Goal: Task Accomplishment & Management: Manage account settings

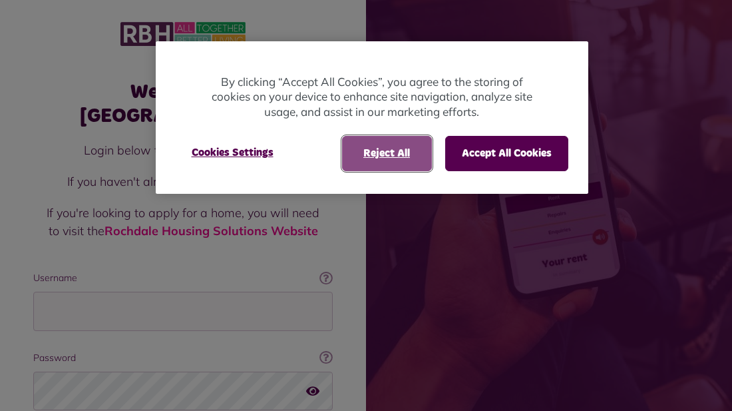
click at [399, 154] on button "Reject All" at bounding box center [387, 153] width 90 height 35
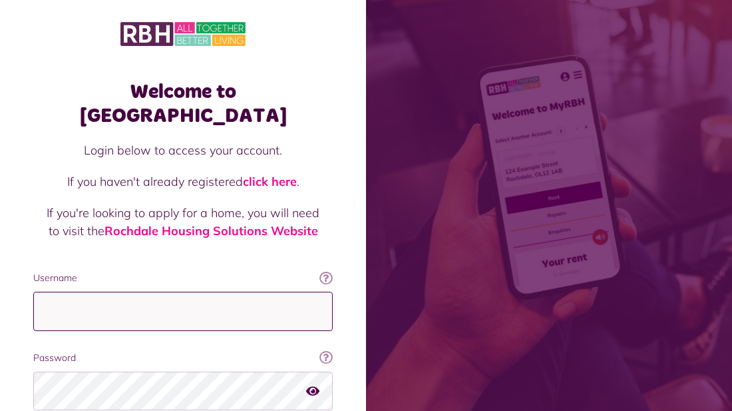
click at [195, 291] on input "Username" at bounding box center [182, 310] width 299 height 39
type input "**********"
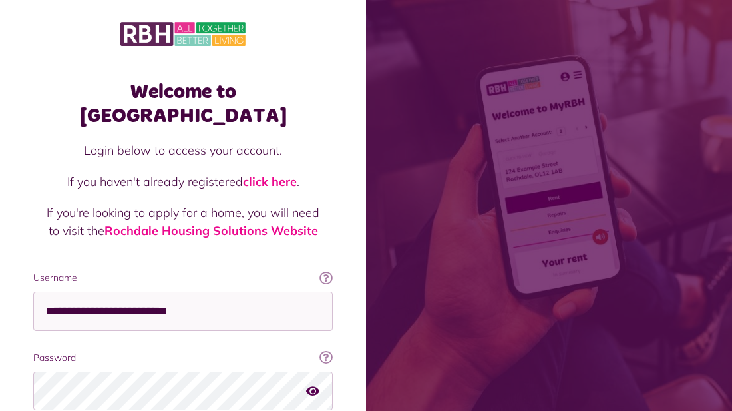
click at [309, 384] on icon "button" at bounding box center [312, 390] width 13 height 12
click at [306, 381] on button "button" at bounding box center [312, 390] width 13 height 18
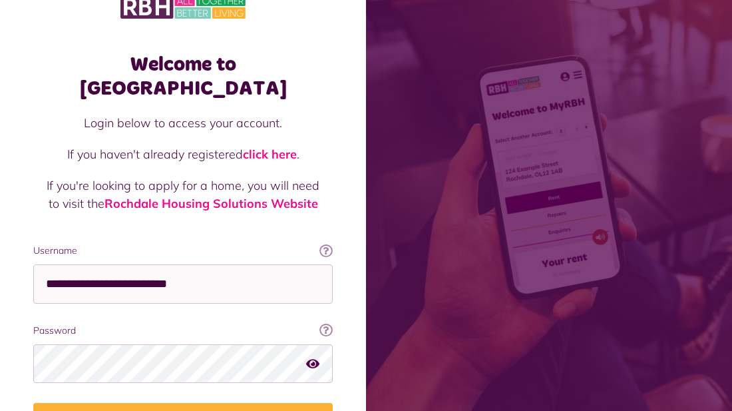
scroll to position [53, 0]
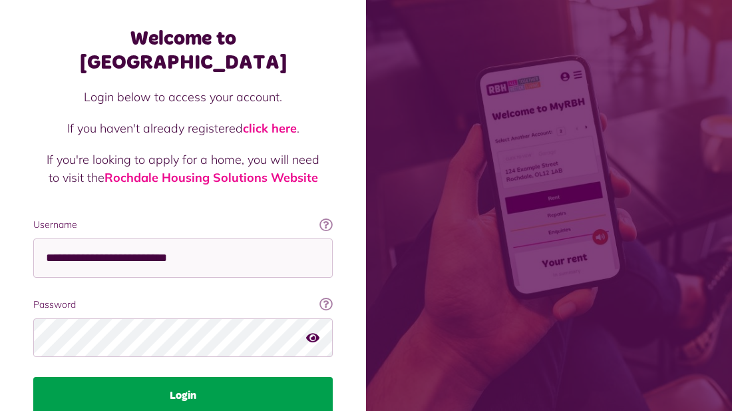
click at [253, 377] on button "Login" at bounding box center [182, 395] width 299 height 37
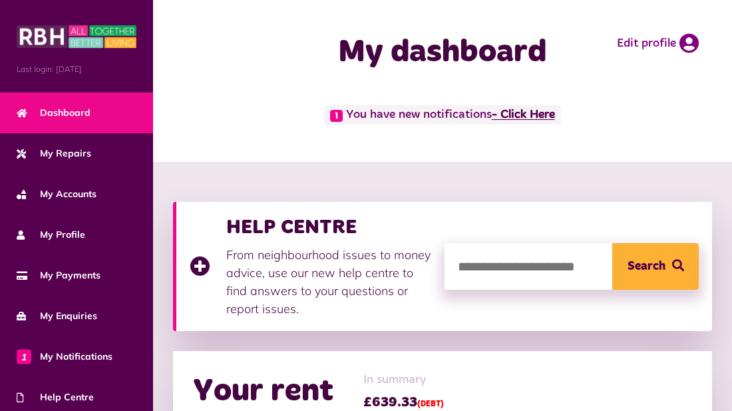
click at [522, 116] on link "- Click Here" at bounding box center [523, 115] width 63 height 12
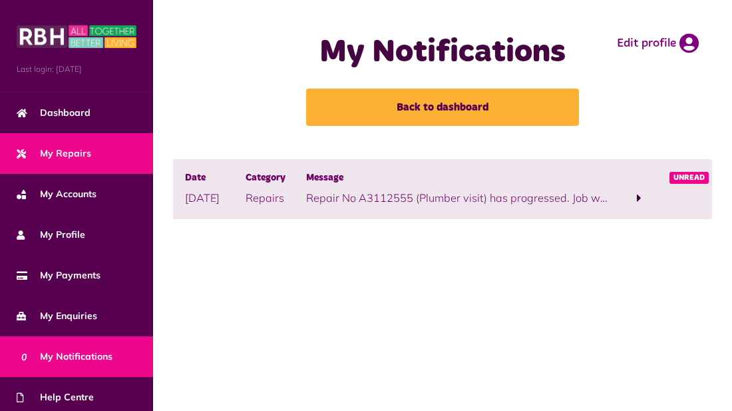
click at [101, 148] on link "My Repairs" at bounding box center [76, 153] width 153 height 41
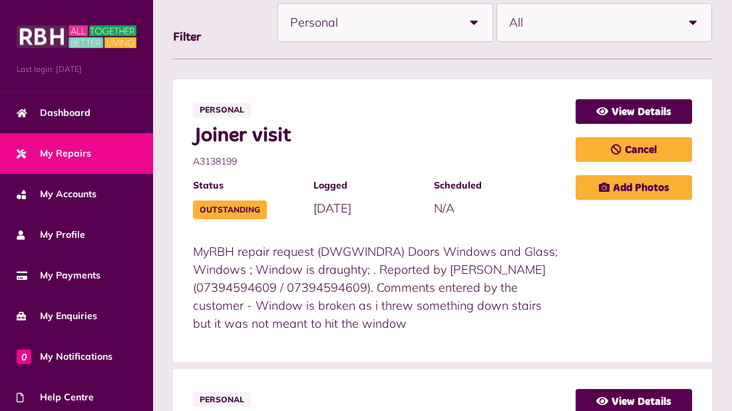
scroll to position [213, 0]
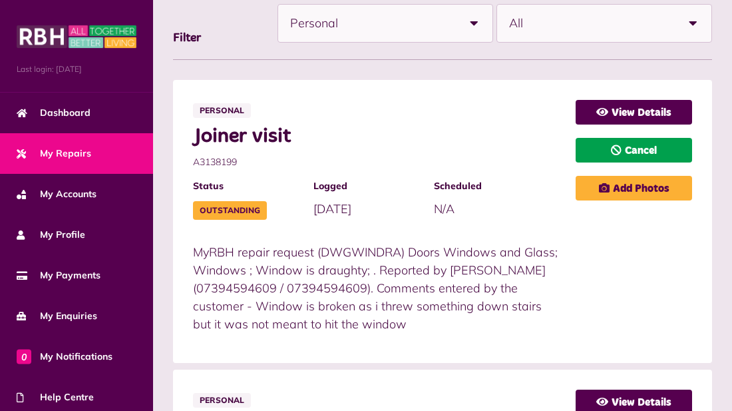
click at [681, 147] on link "Cancel" at bounding box center [634, 150] width 116 height 25
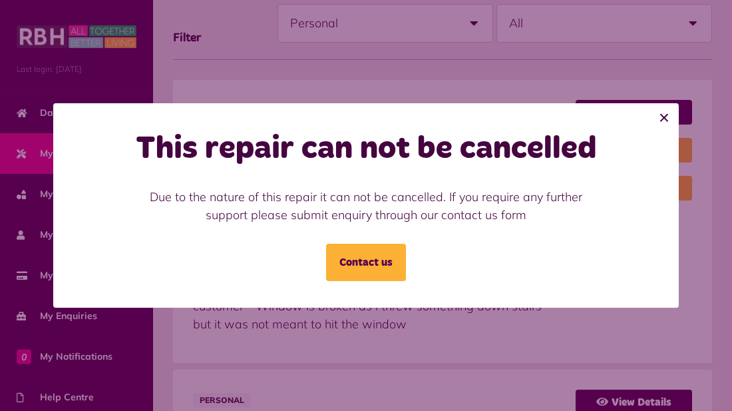
click at [662, 109] on button "×" at bounding box center [663, 117] width 29 height 29
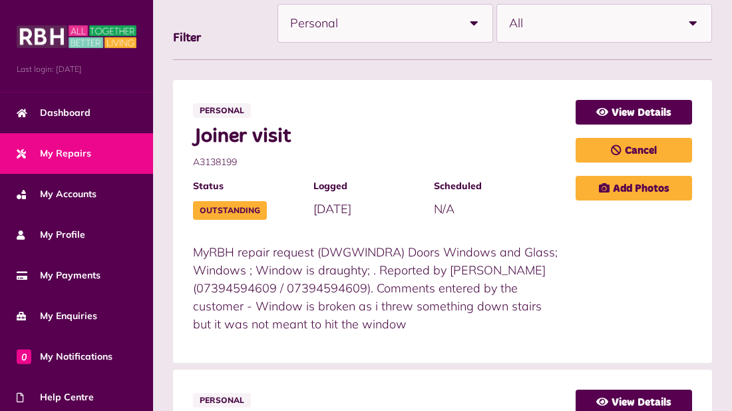
click at [451, 33] on span "Personal" at bounding box center [372, 23] width 165 height 37
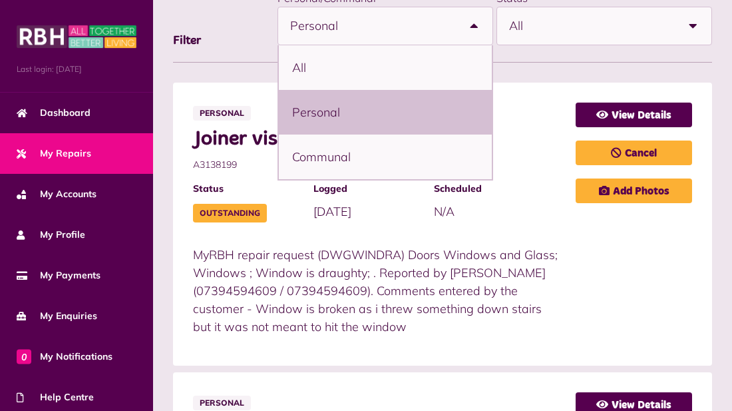
click at [603, 22] on span "All" at bounding box center [591, 25] width 165 height 37
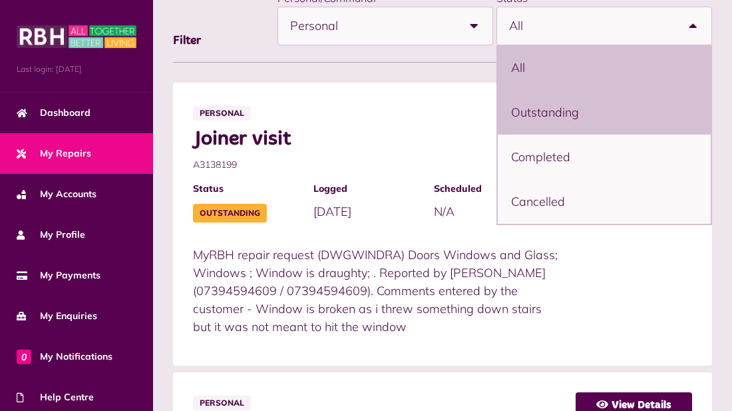
click at [572, 130] on li "Outstanding" at bounding box center [604, 112] width 213 height 45
select select "**********"
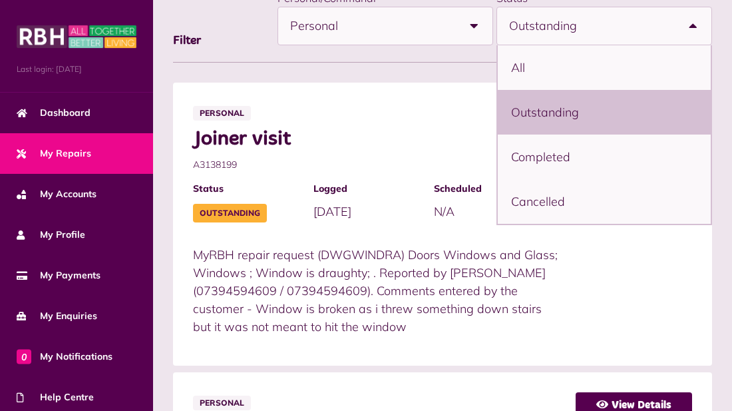
click at [677, 339] on div "View Details Cancel Add Photos" at bounding box center [634, 223] width 116 height 243
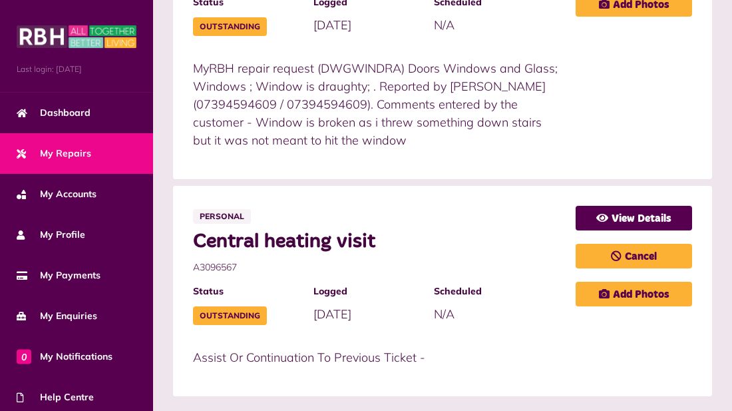
scroll to position [422, 0]
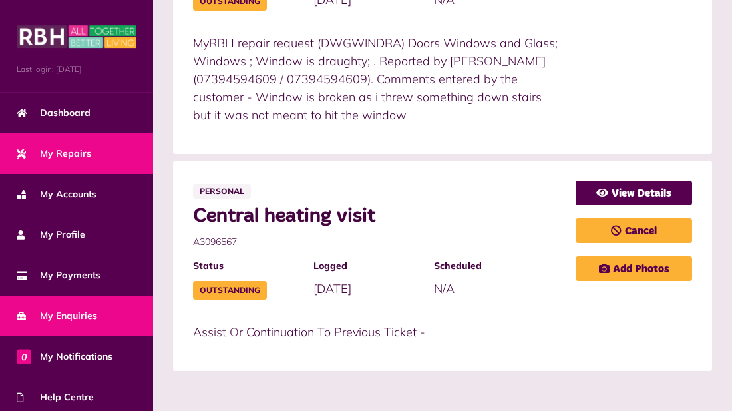
click at [64, 313] on span "My Enquiries" at bounding box center [57, 316] width 81 height 14
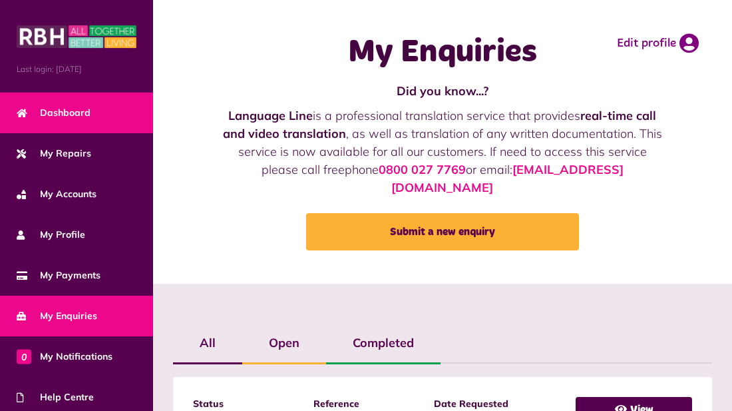
click at [74, 106] on span "Dashboard" at bounding box center [54, 113] width 74 height 14
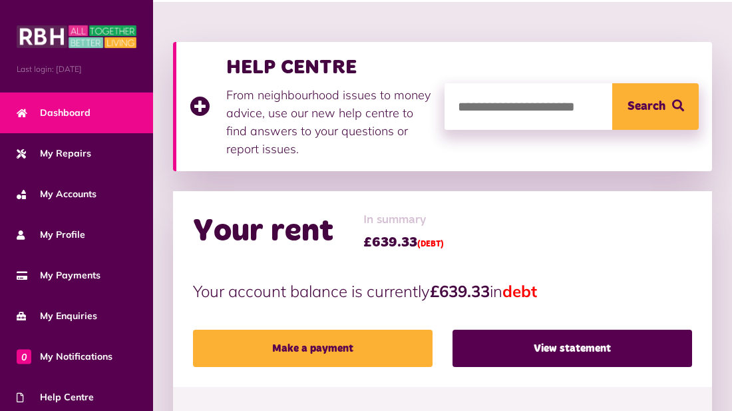
scroll to position [186, 0]
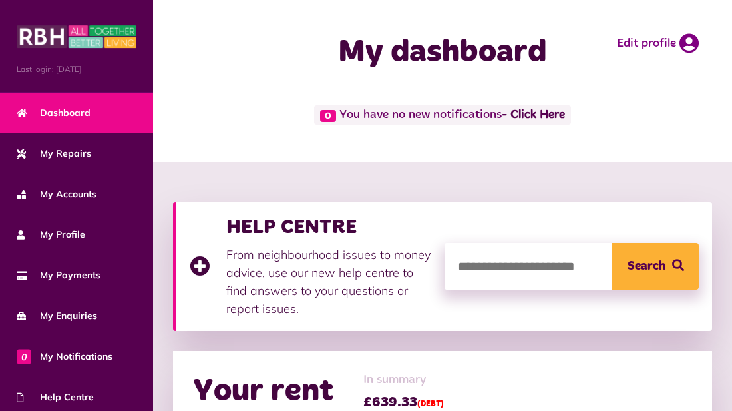
scroll to position [186, 0]
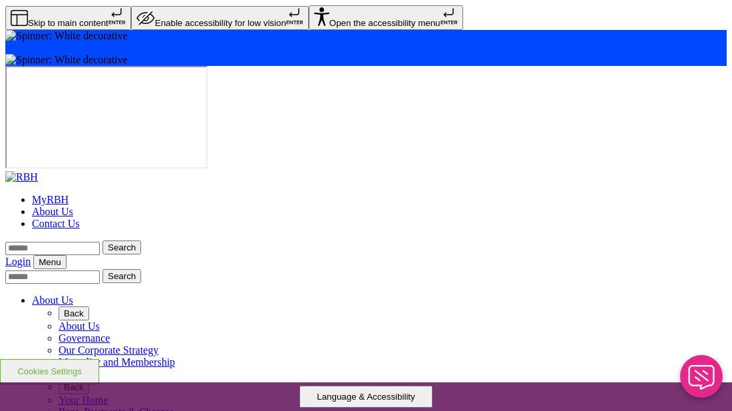
click at [690, 381] on icon "Close Web Assistant" at bounding box center [701, 377] width 32 height 25
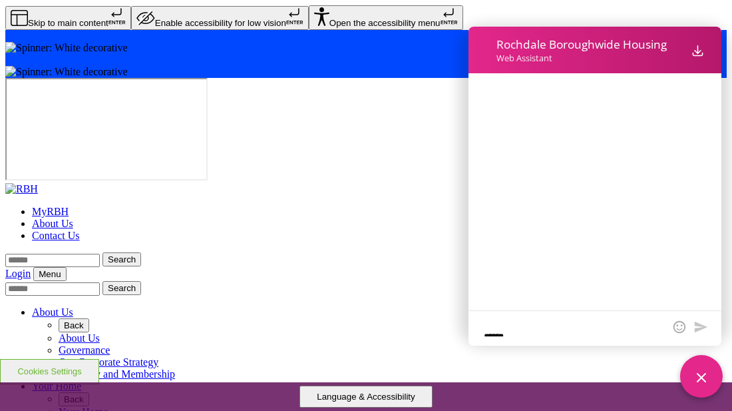
scroll to position [134, 0]
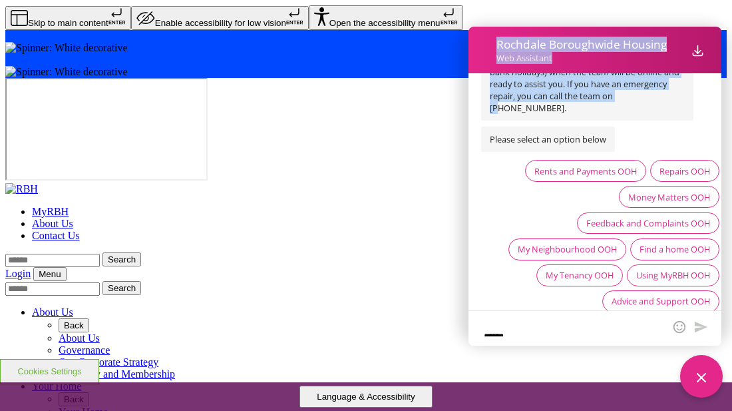
drag, startPoint x: 628, startPoint y: 108, endPoint x: 531, endPoint y: 442, distance: 347.2
click at [531, 410] on html "Rochdale Boroughwide Housing Web Assistant Download Messages Close [DATE] 12:05…" at bounding box center [599, 219] width 266 height 384
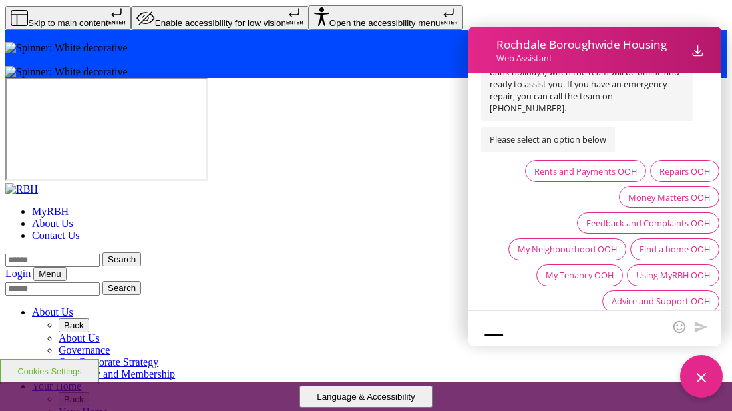
drag, startPoint x: 484, startPoint y: 177, endPoint x: 512, endPoint y: 101, distance: 80.8
click at [512, 101] on span "Our team members are currently offline but we can still help. Please select an …" at bounding box center [594, 138] width 253 height 367
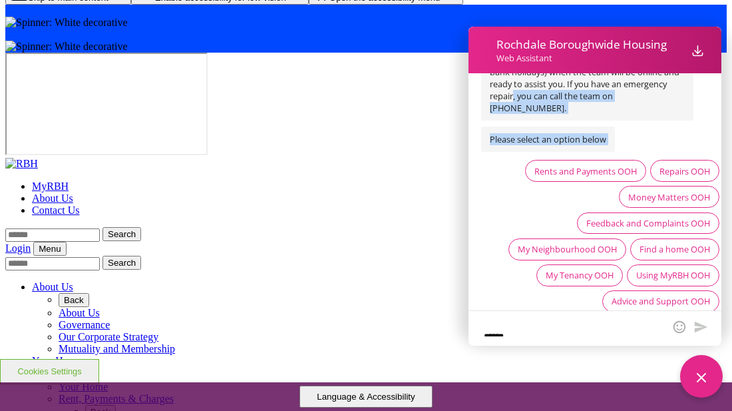
scroll to position [0, 0]
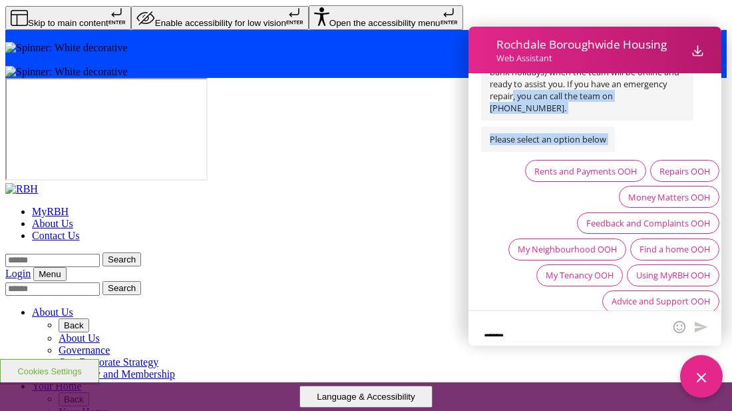
click at [691, 92] on span "Our team members are currently offline but we can still help. Please select an …" at bounding box center [587, 42] width 212 height 156
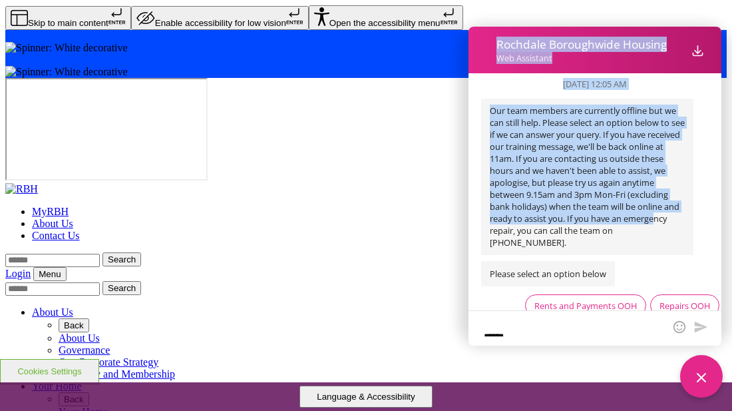
drag, startPoint x: 657, startPoint y: 81, endPoint x: 691, endPoint y: -30, distance: 116.2
click at [691, 27] on html "Rochdale Boroughwide Housing Web Assistant Download Messages Close [DATE] 12:05…" at bounding box center [599, 219] width 266 height 384
